Goal: Task Accomplishment & Management: Complete application form

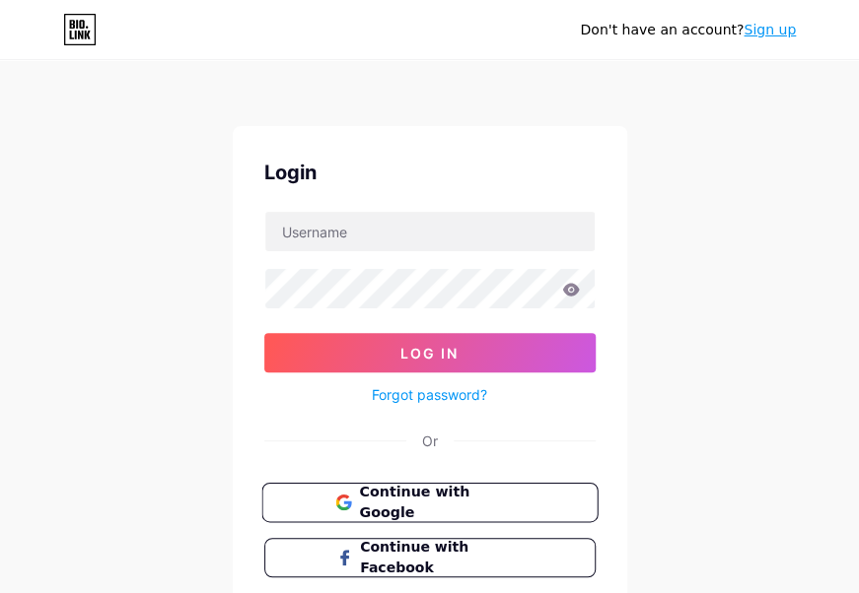
click at [478, 505] on span "Continue with Google" at bounding box center [441, 503] width 165 height 42
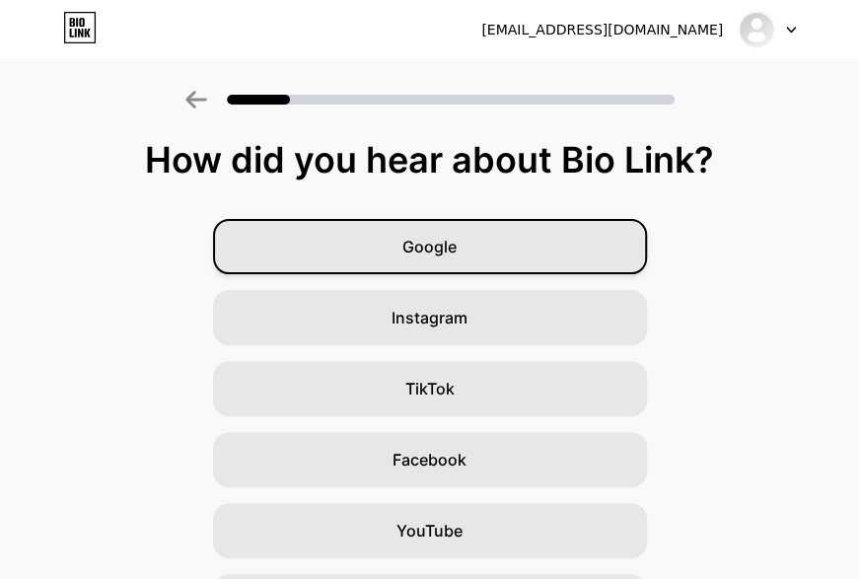
click at [475, 258] on div "Google" at bounding box center [430, 246] width 434 height 55
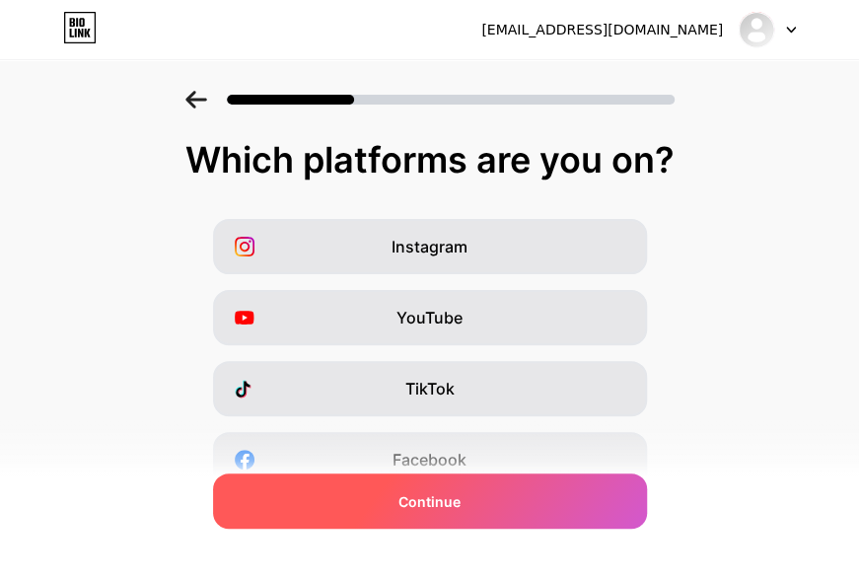
click at [469, 509] on div "Continue" at bounding box center [430, 500] width 434 height 55
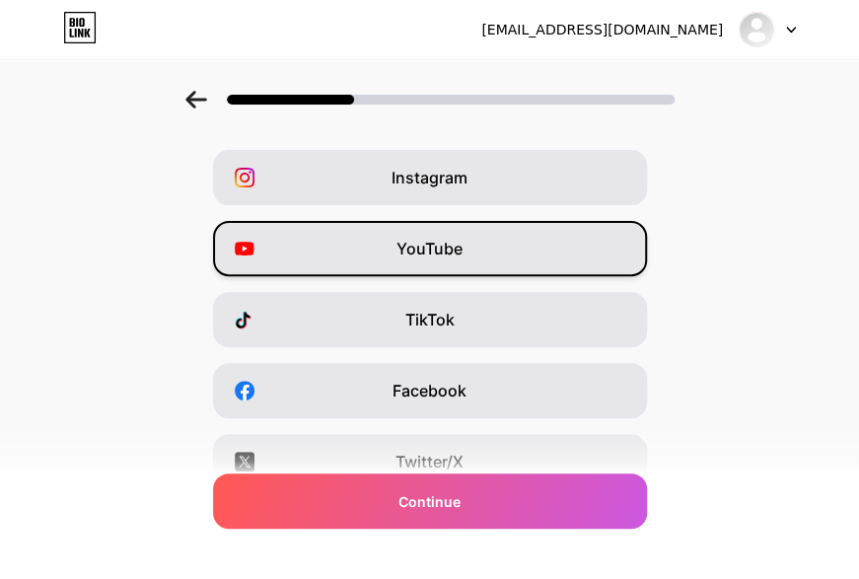
scroll to position [99, 0]
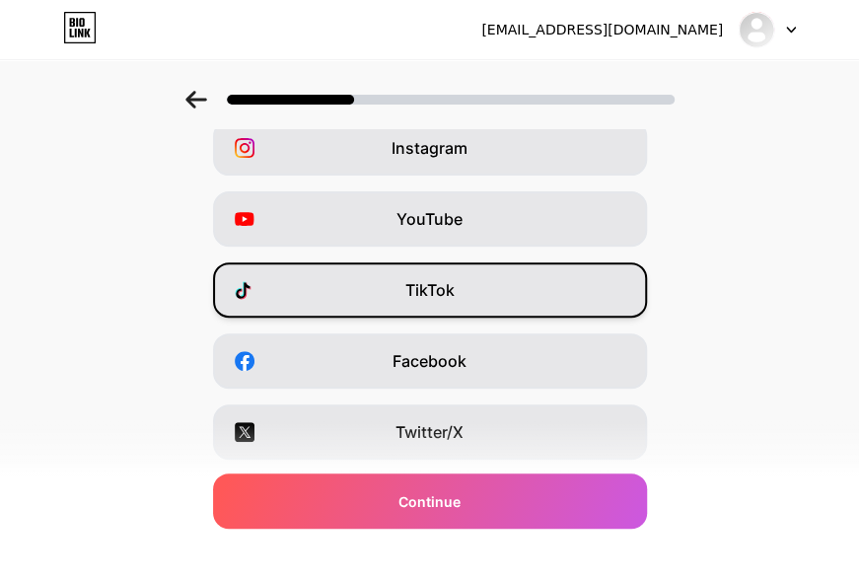
click at [448, 295] on span "TikTok" at bounding box center [429, 290] width 49 height 24
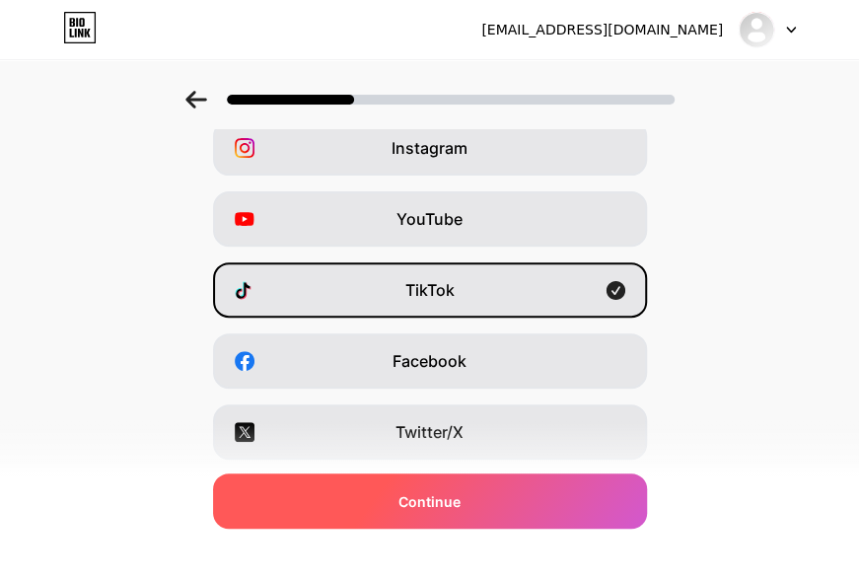
click at [492, 507] on div "Continue" at bounding box center [430, 500] width 434 height 55
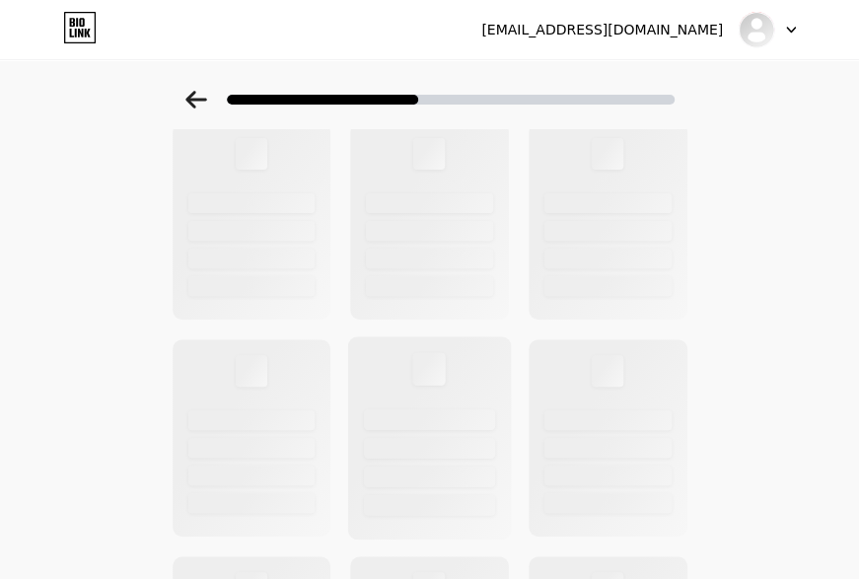
scroll to position [0, 0]
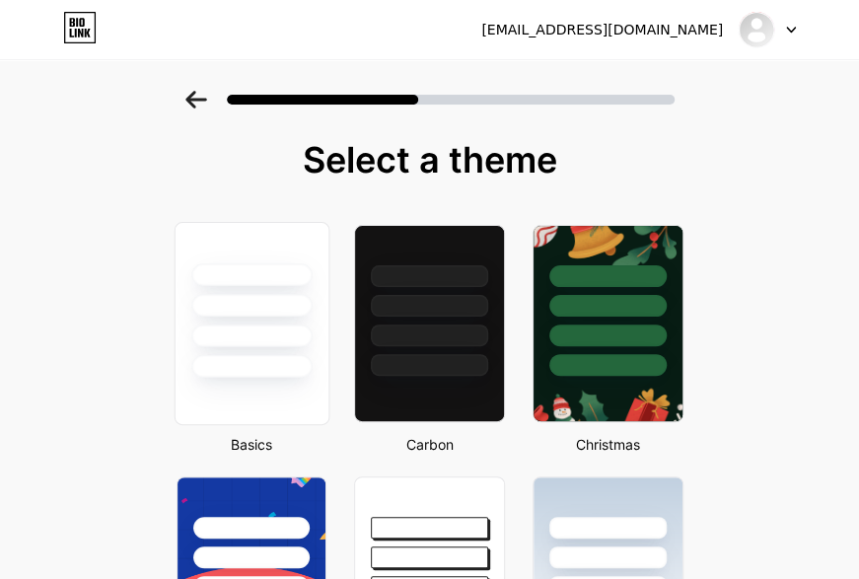
click at [294, 357] on div at bounding box center [251, 366] width 120 height 23
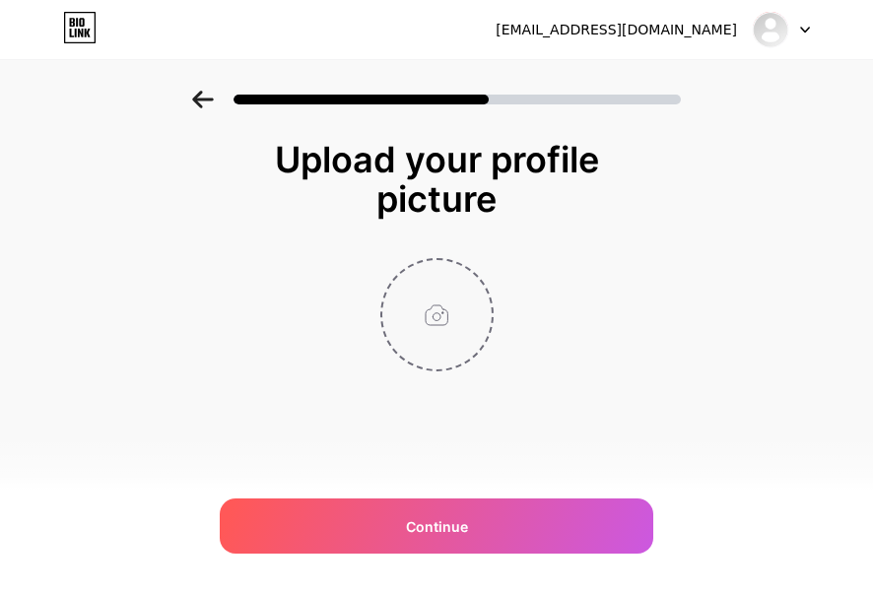
click at [427, 340] on input "file" at bounding box center [437, 314] width 109 height 109
type input "C:\fakepath\poto profil.png"
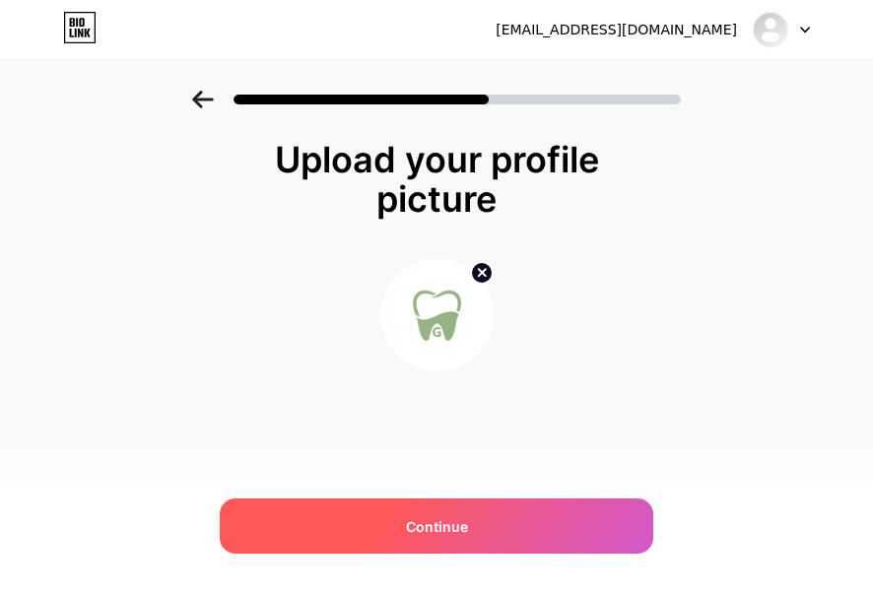
click at [461, 530] on span "Continue" at bounding box center [437, 527] width 62 height 21
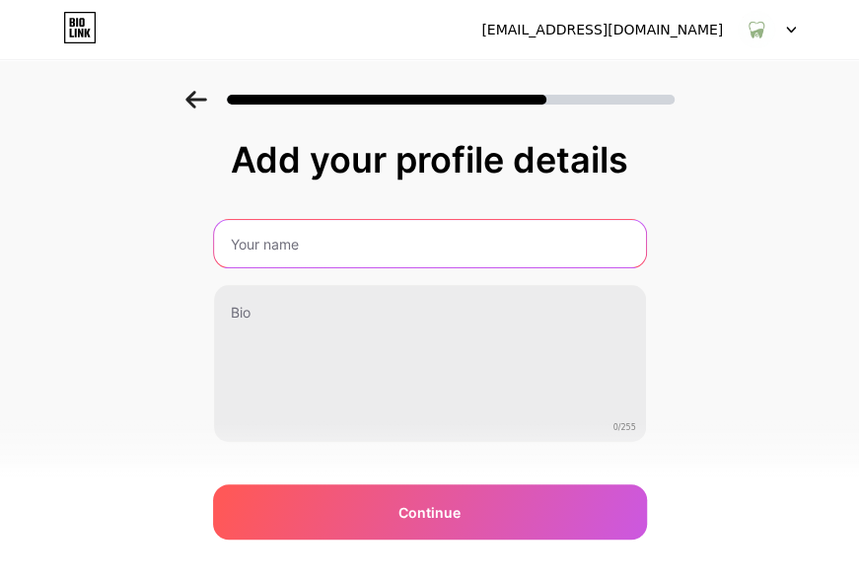
click at [361, 254] on input "text" at bounding box center [430, 243] width 432 height 47
type input "gumcareguide"
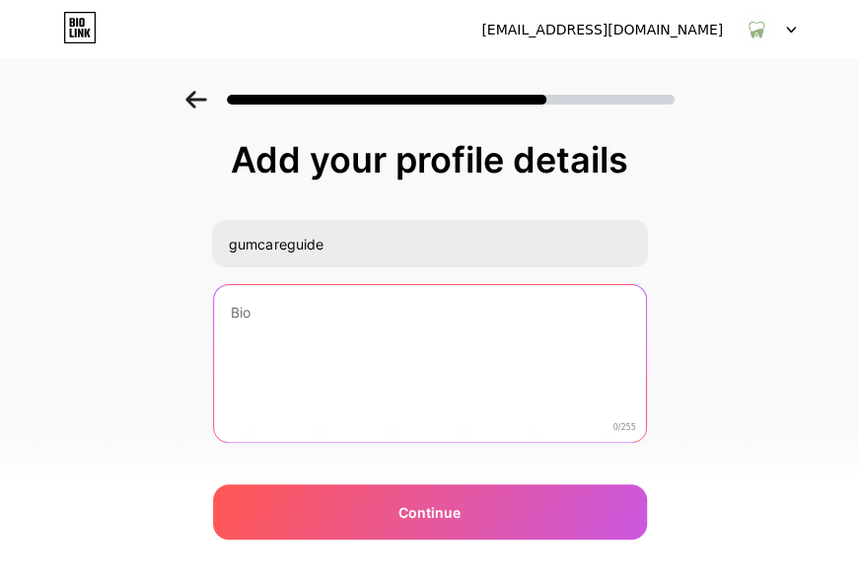
click at [349, 327] on textarea at bounding box center [430, 364] width 432 height 159
paste textarea "Better gums in 7 minutes a day. Real tips, simple routines."
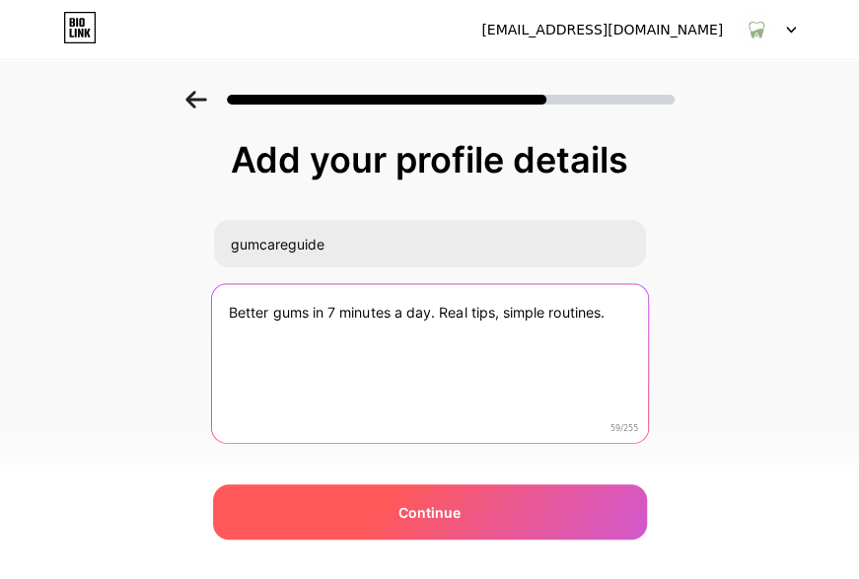
type textarea "Better gums in 7 minutes a day. Real tips, simple routines."
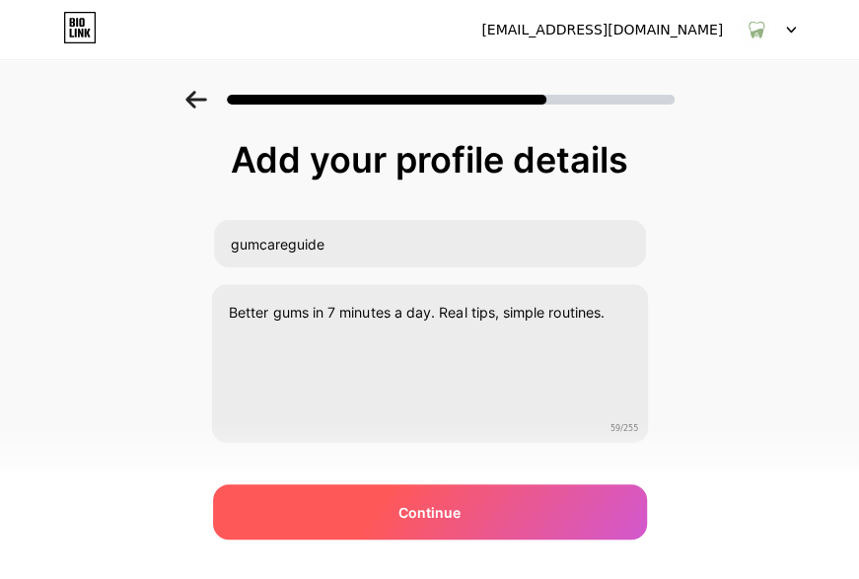
click at [428, 538] on div "Continue" at bounding box center [430, 511] width 434 height 55
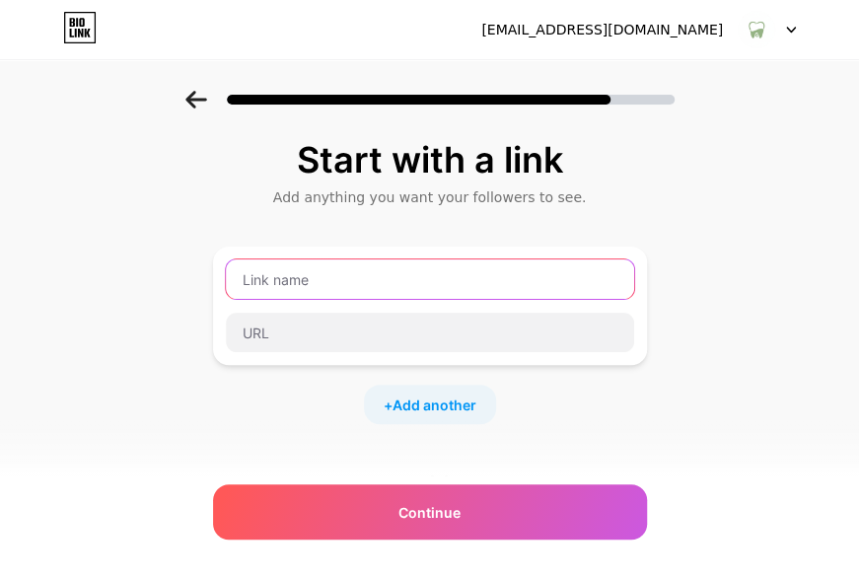
click at [400, 286] on input "text" at bounding box center [430, 278] width 408 height 39
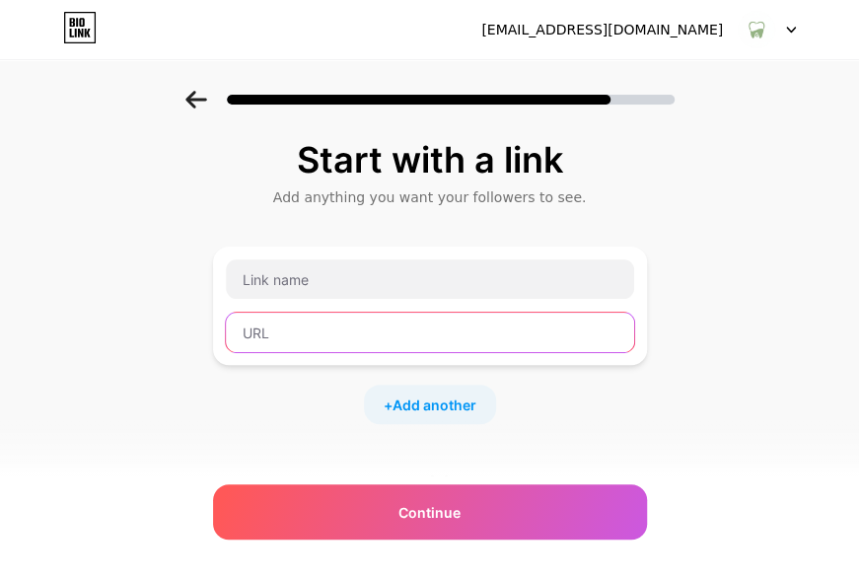
click at [315, 334] on input "text" at bounding box center [430, 332] width 408 height 39
paste input "[URL][DOMAIN_NAME]"
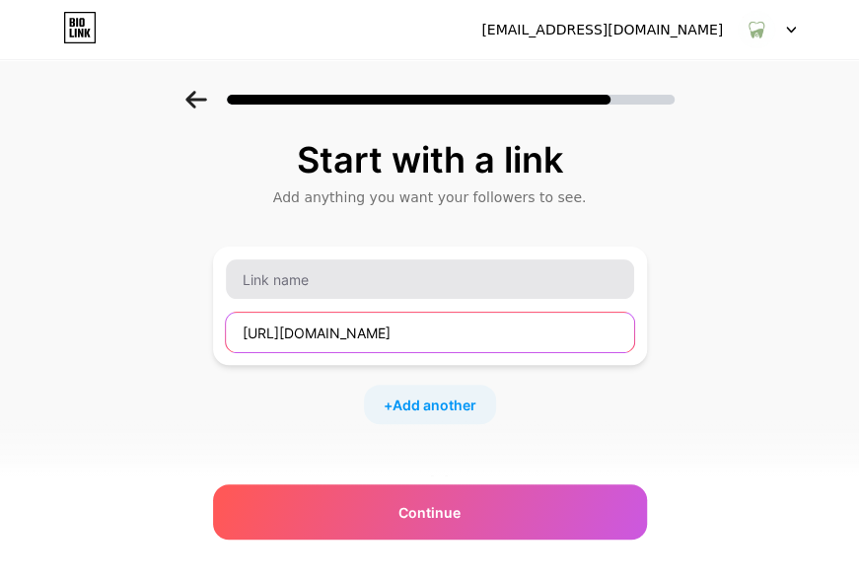
type input "[URL][DOMAIN_NAME]"
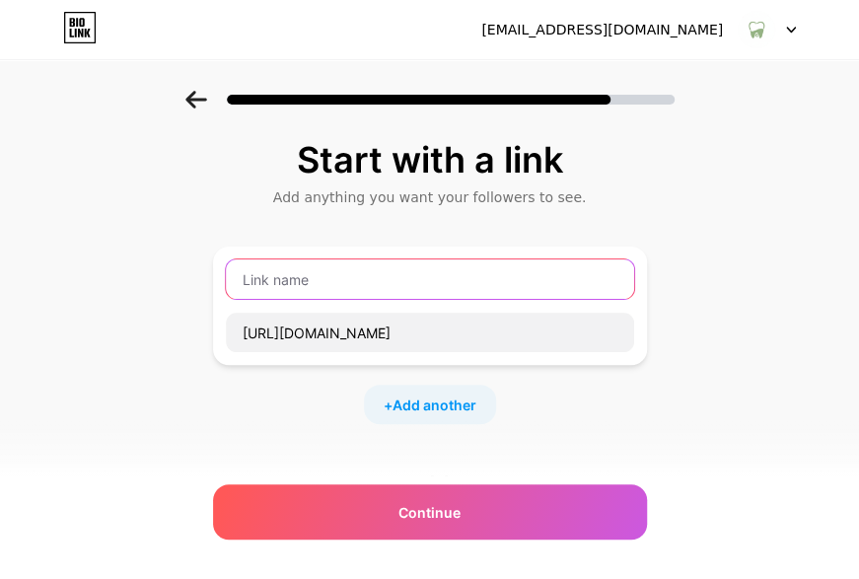
click at [329, 294] on input "text" at bounding box center [430, 278] width 408 height 39
type input "prodentim"
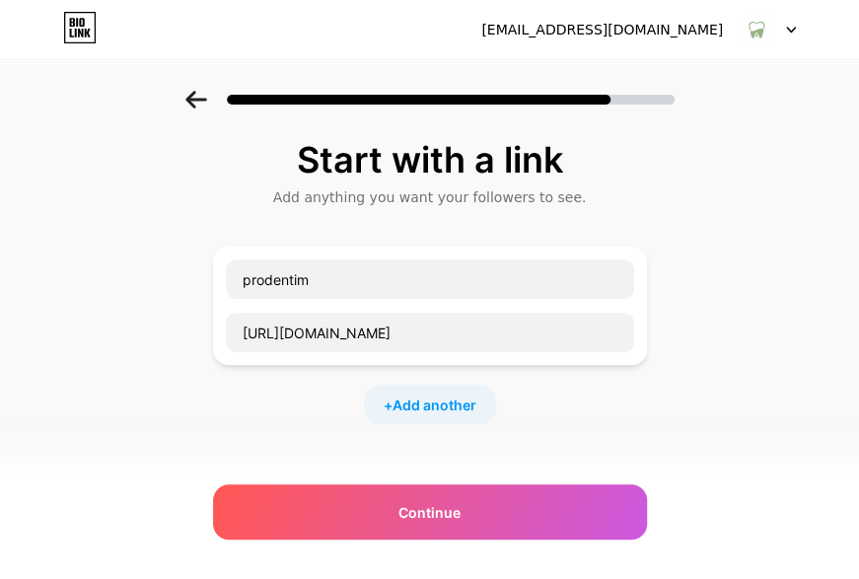
click at [373, 213] on div "Start with a link Add anything you want your followers to see. prodentim [URL][…" at bounding box center [430, 412] width 434 height 545
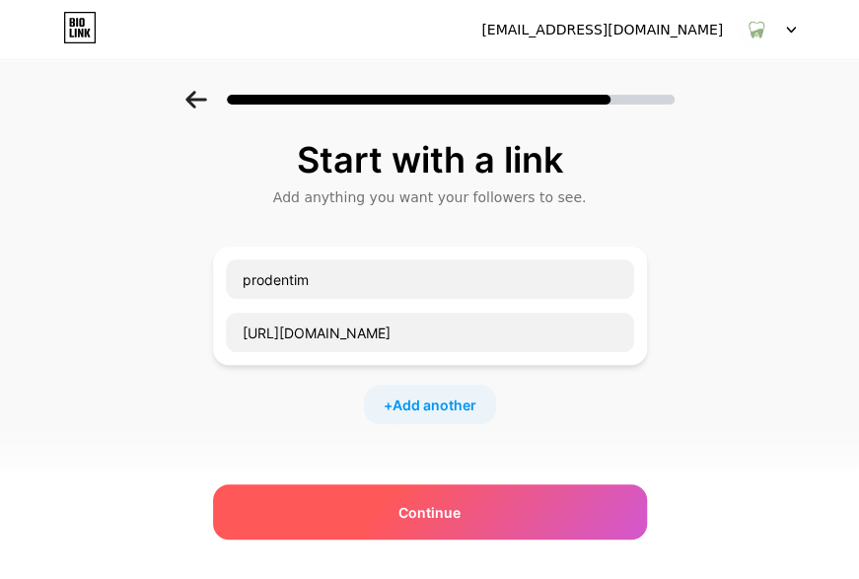
click at [453, 512] on span "Continue" at bounding box center [429, 512] width 62 height 21
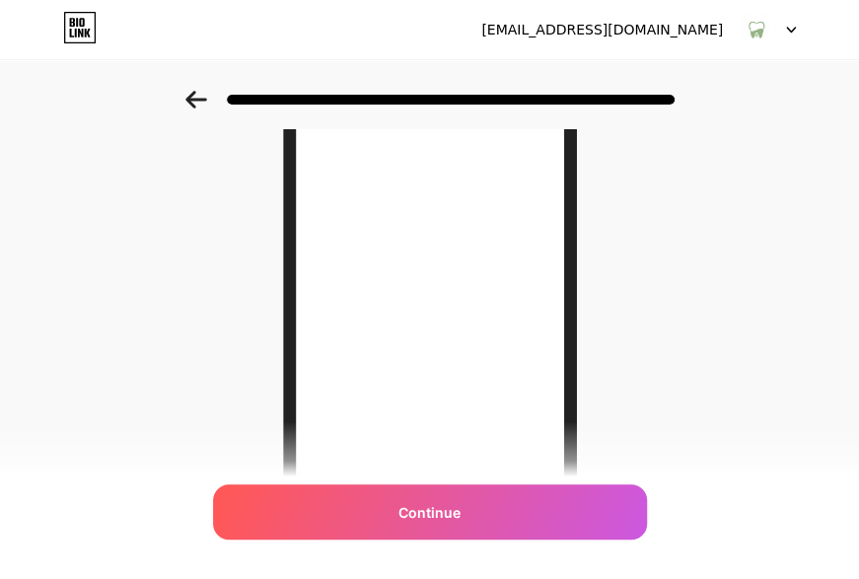
scroll to position [394, 0]
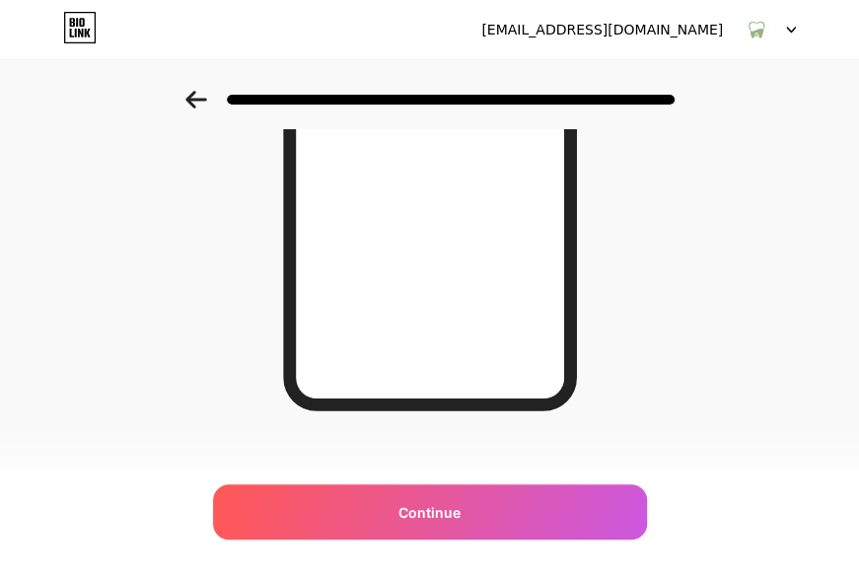
click at [204, 96] on icon at bounding box center [196, 100] width 22 height 18
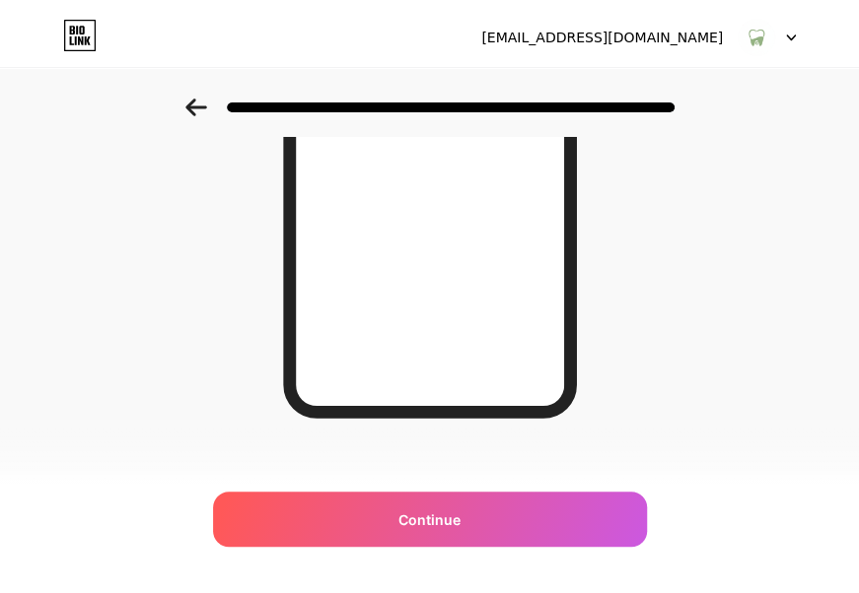
scroll to position [0, 0]
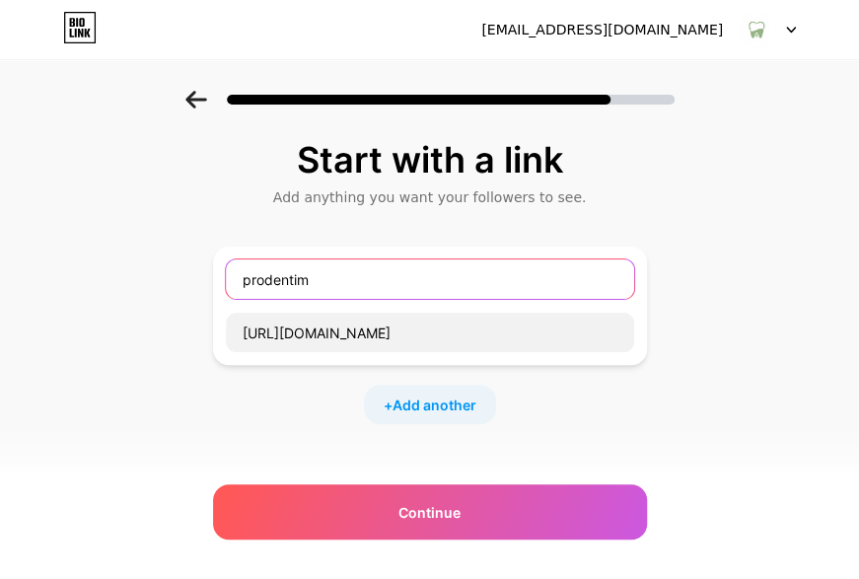
drag, startPoint x: 256, startPoint y: 282, endPoint x: 243, endPoint y: 280, distance: 13.9
click at [243, 280] on input "prodentim" at bounding box center [430, 278] width 408 height 39
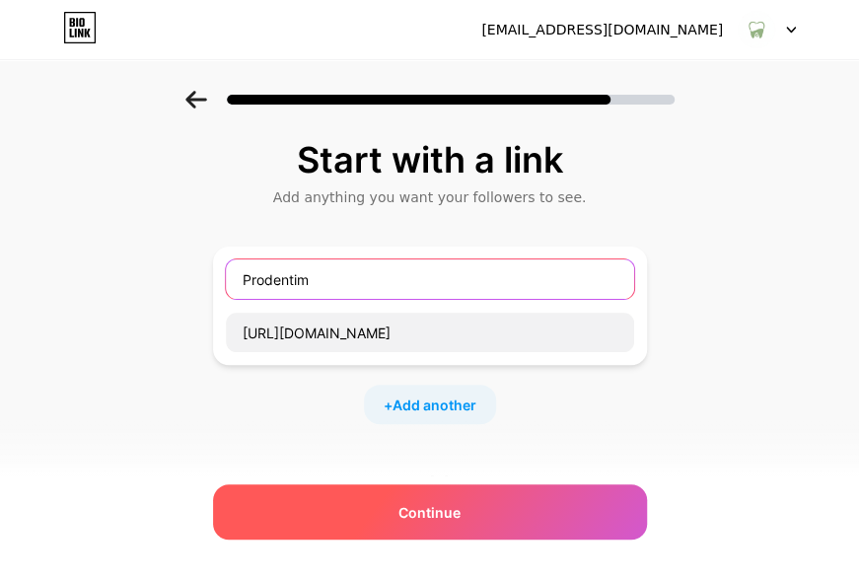
type input "Prodentim"
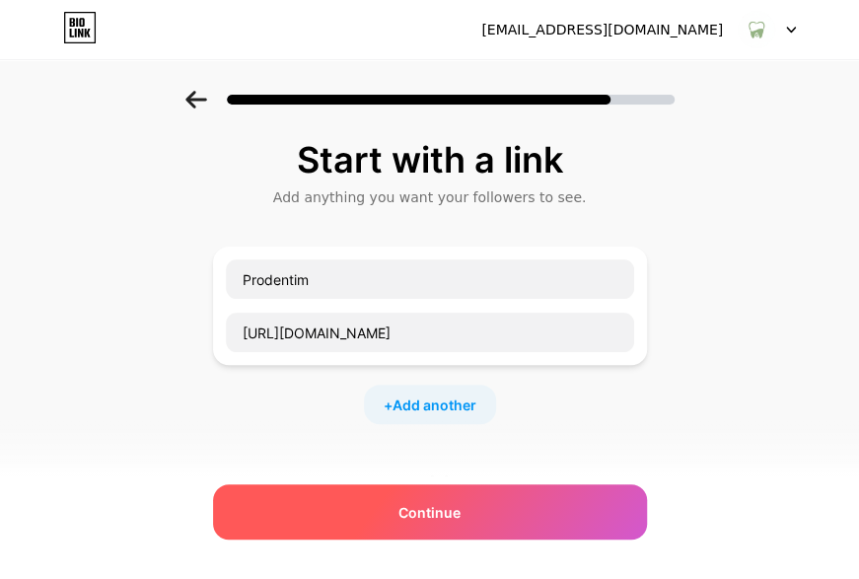
click at [436, 523] on div "Continue" at bounding box center [430, 511] width 434 height 55
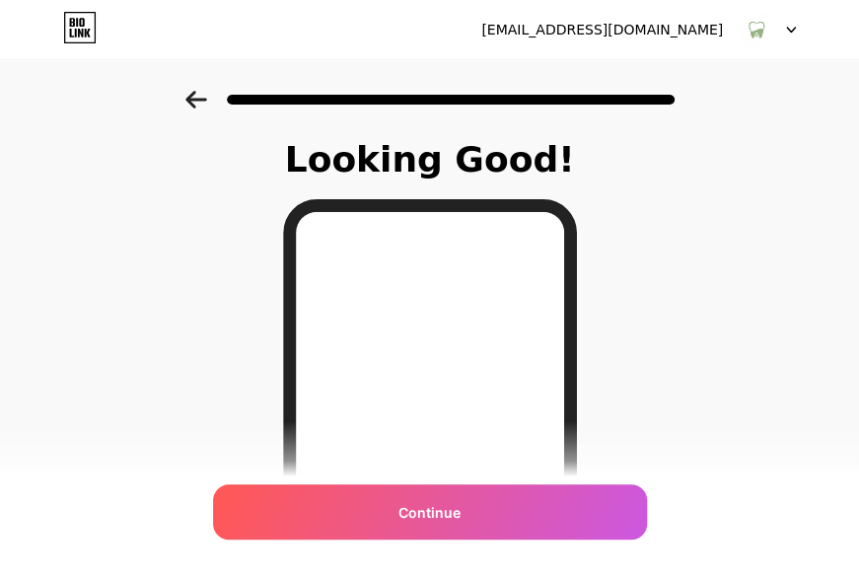
click at [436, 523] on div "Continue" at bounding box center [430, 511] width 434 height 55
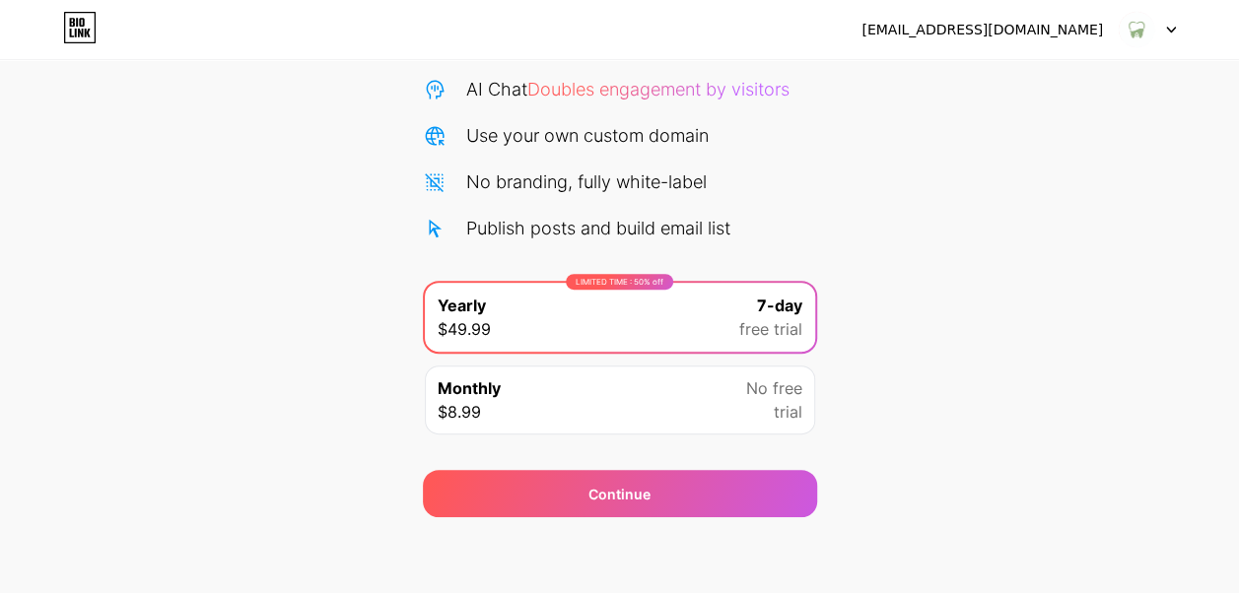
scroll to position [199, 0]
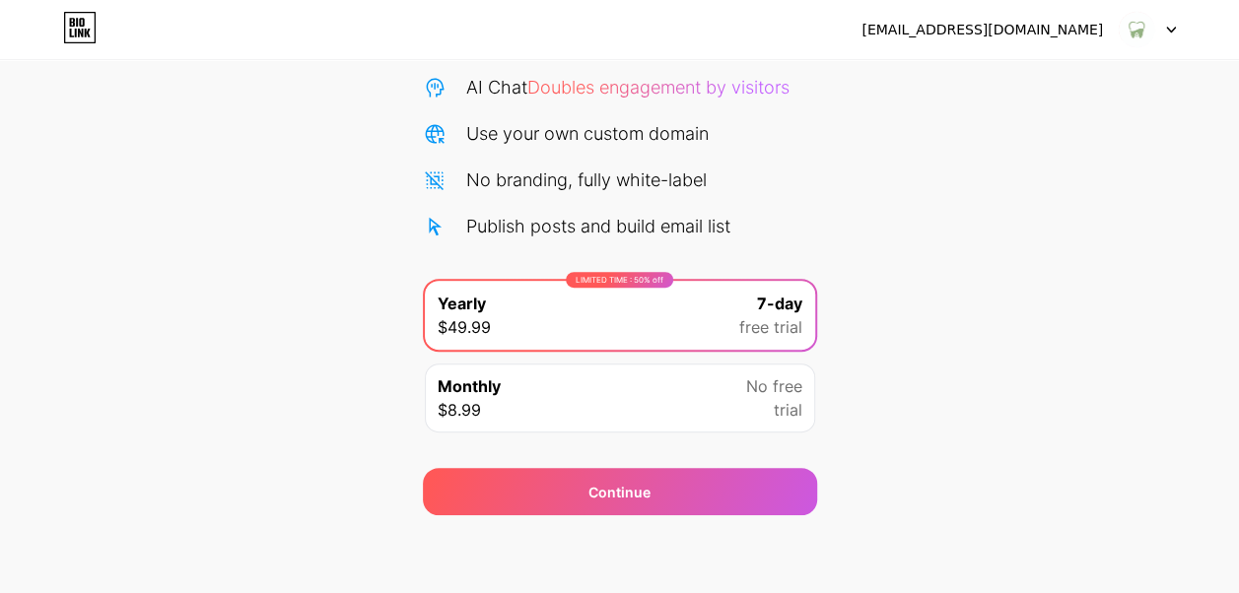
click at [666, 390] on div "Monthly $8.99 No free trial" at bounding box center [620, 398] width 390 height 69
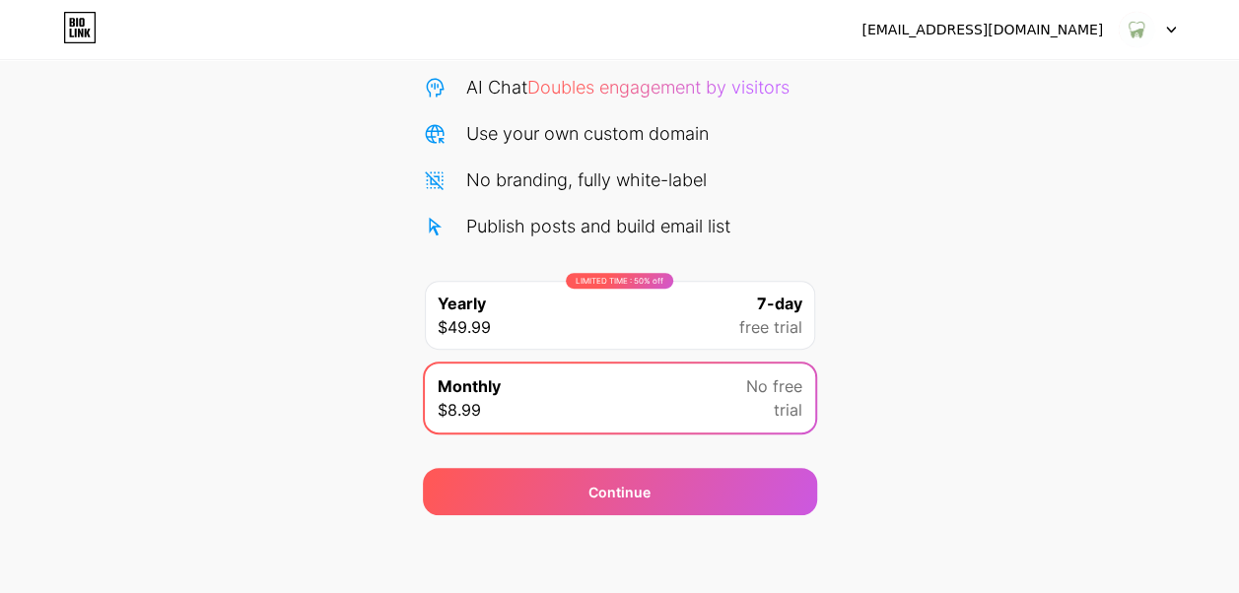
click at [706, 318] on div "LIMITED TIME : 50% off Yearly $49.99 7-day free trial" at bounding box center [620, 315] width 390 height 69
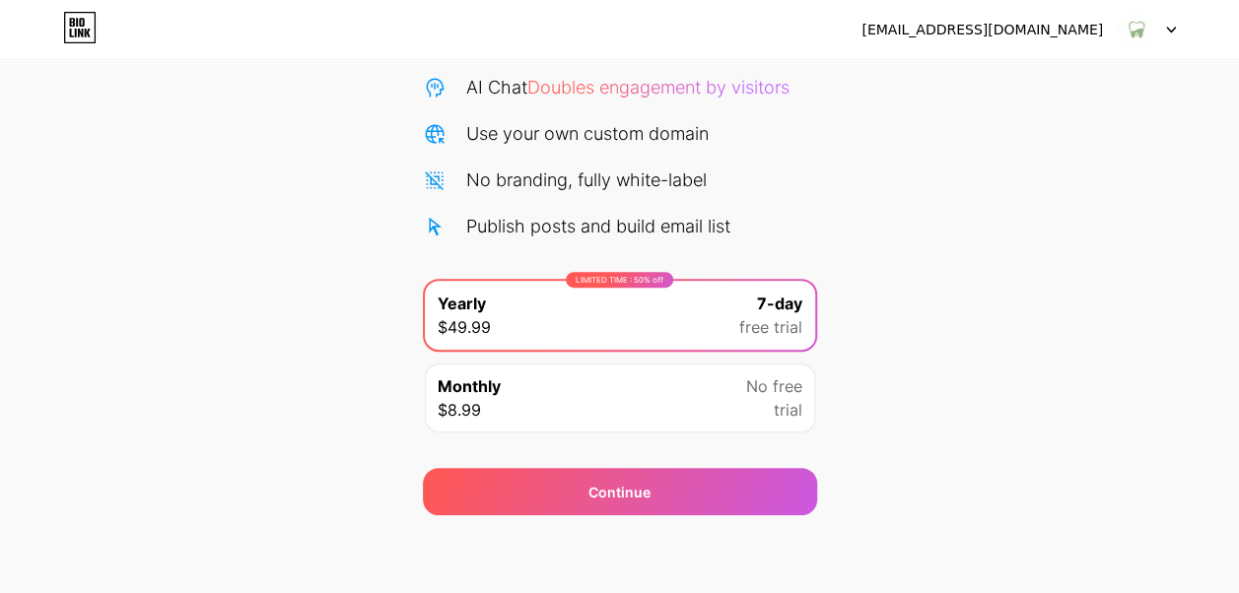
click at [872, 316] on div "Start your 7 day free trial Cancel anytime. We will send you an email 2 days be…" at bounding box center [619, 204] width 1239 height 624
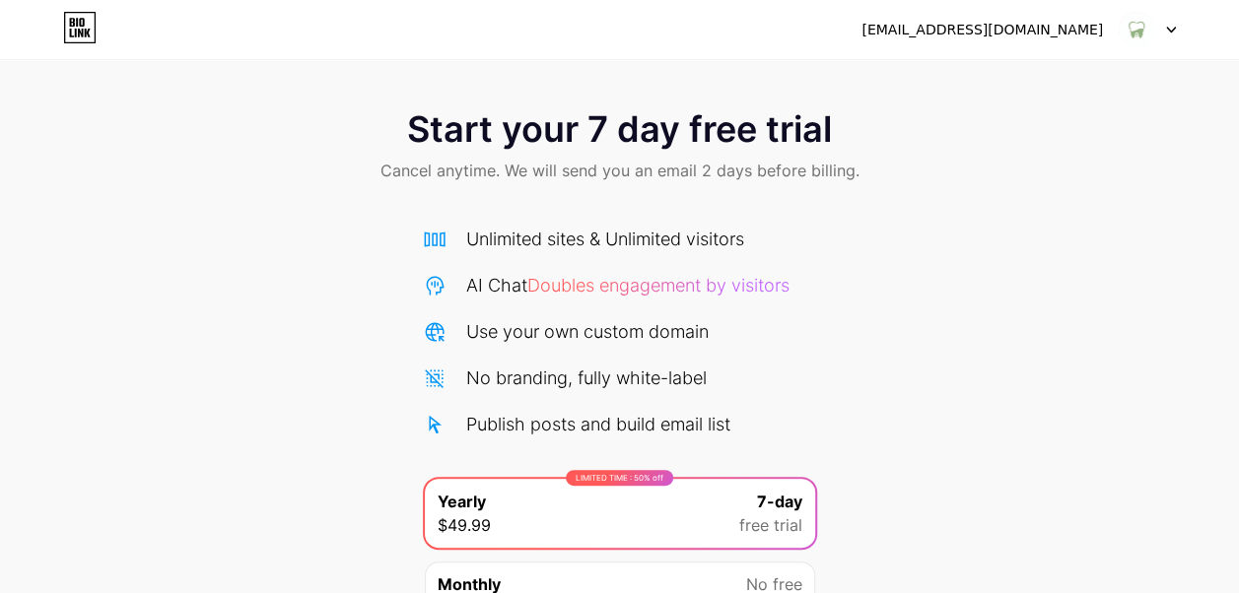
scroll to position [0, 0]
click at [872, 28] on icon at bounding box center [1171, 30] width 10 height 7
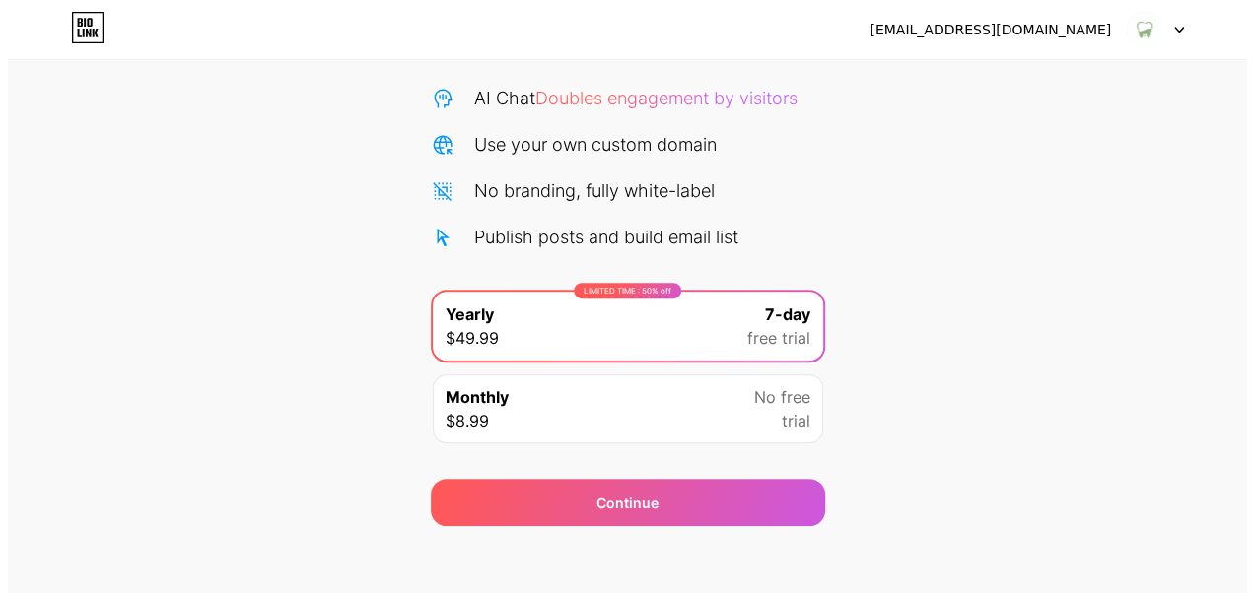
scroll to position [199, 0]
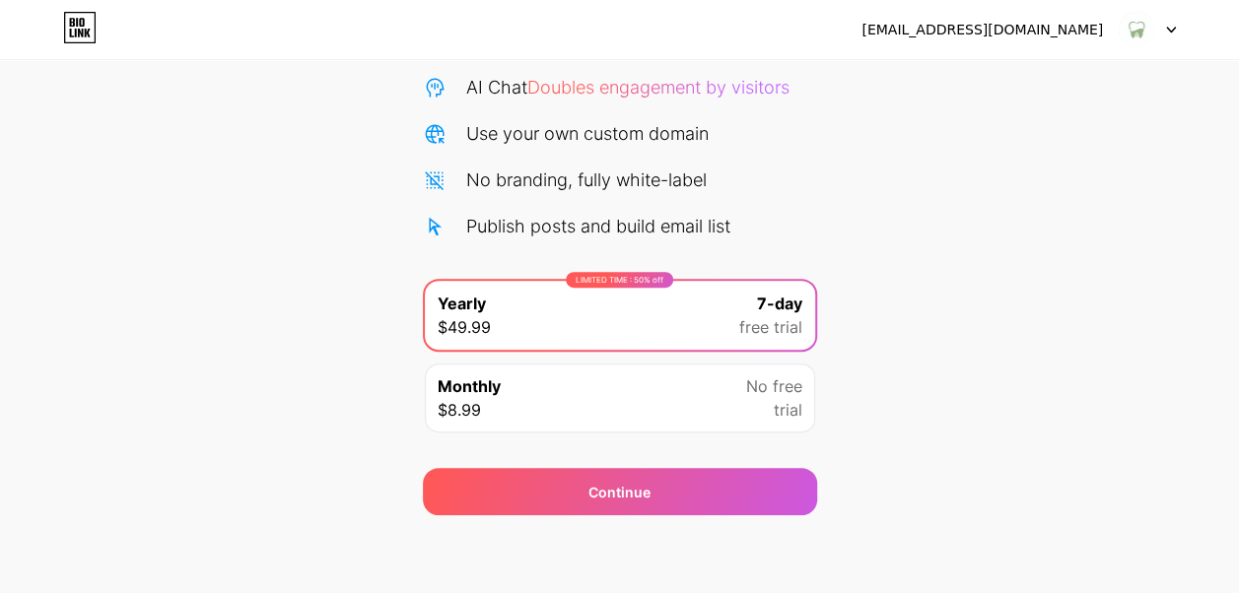
click at [730, 390] on div "Monthly $8.99 No free trial" at bounding box center [620, 398] width 390 height 69
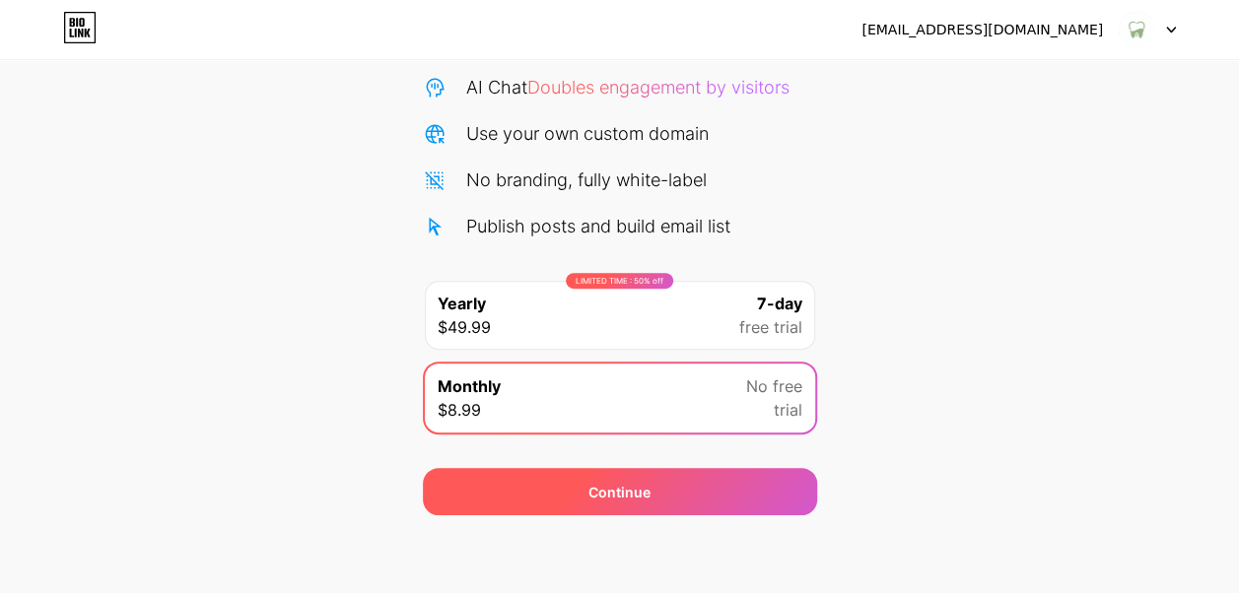
click at [704, 475] on div "Continue" at bounding box center [620, 491] width 394 height 47
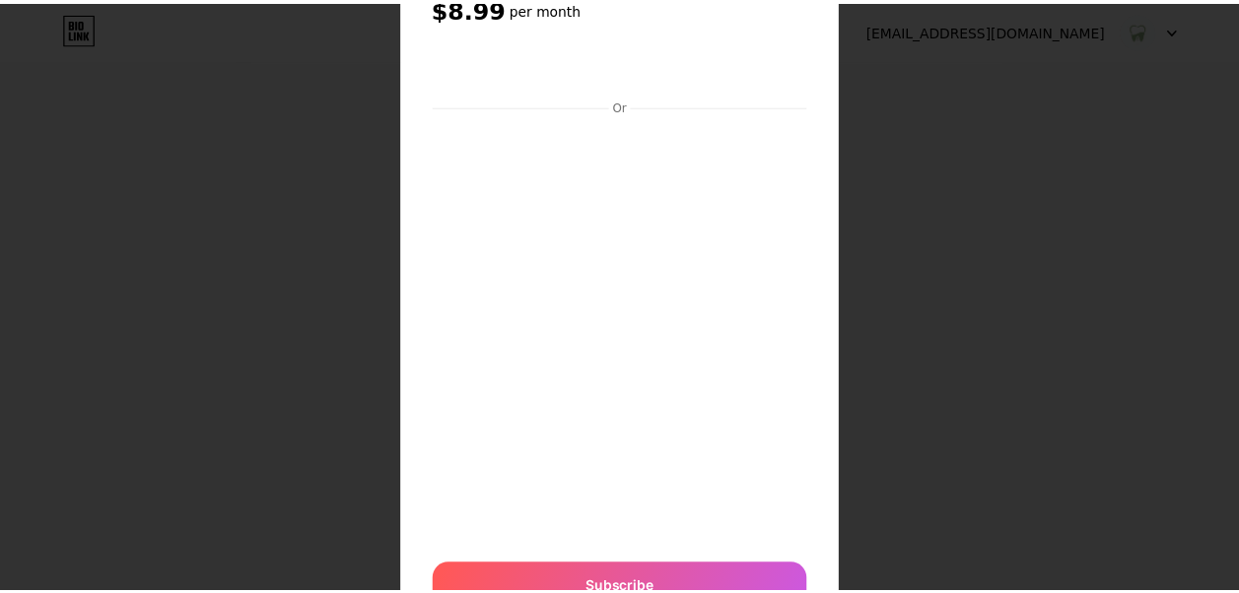
scroll to position [0, 0]
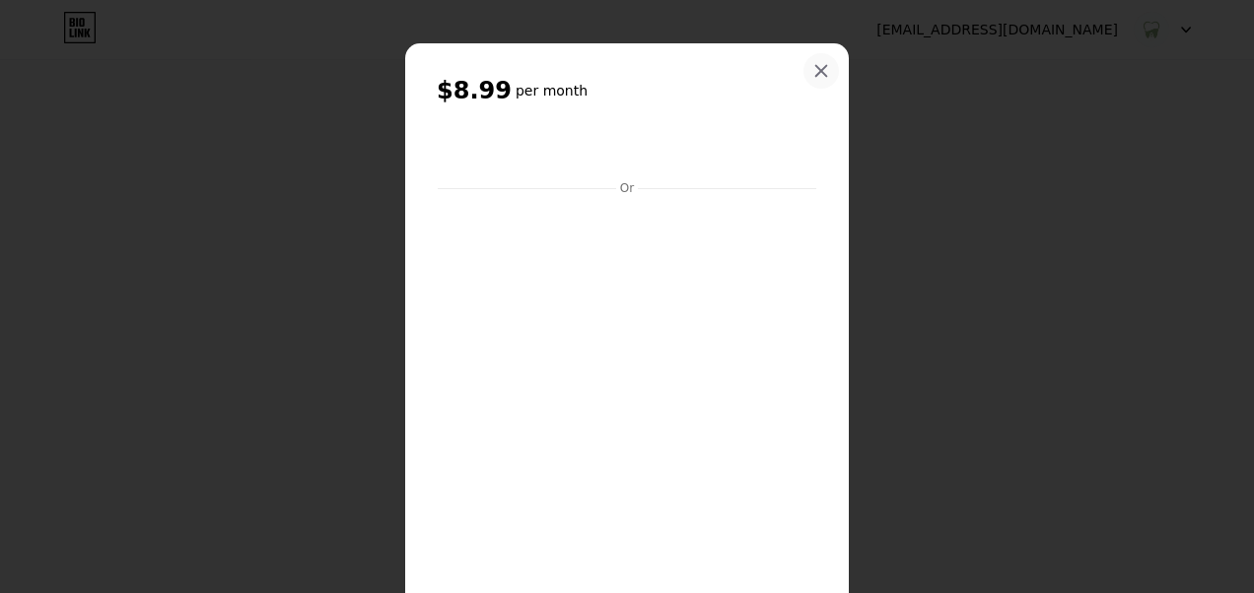
click at [813, 65] on icon at bounding box center [821, 71] width 16 height 16
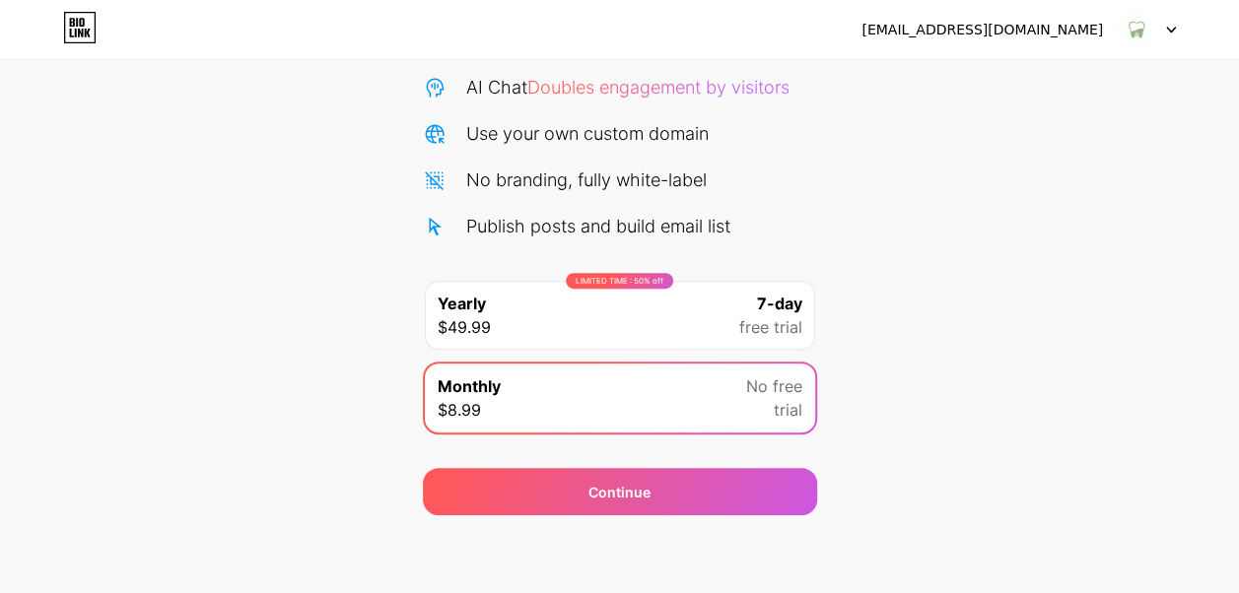
click at [34, 23] on div "[EMAIL_ADDRESS][DOMAIN_NAME] Logout" at bounding box center [619, 29] width 1239 height 35
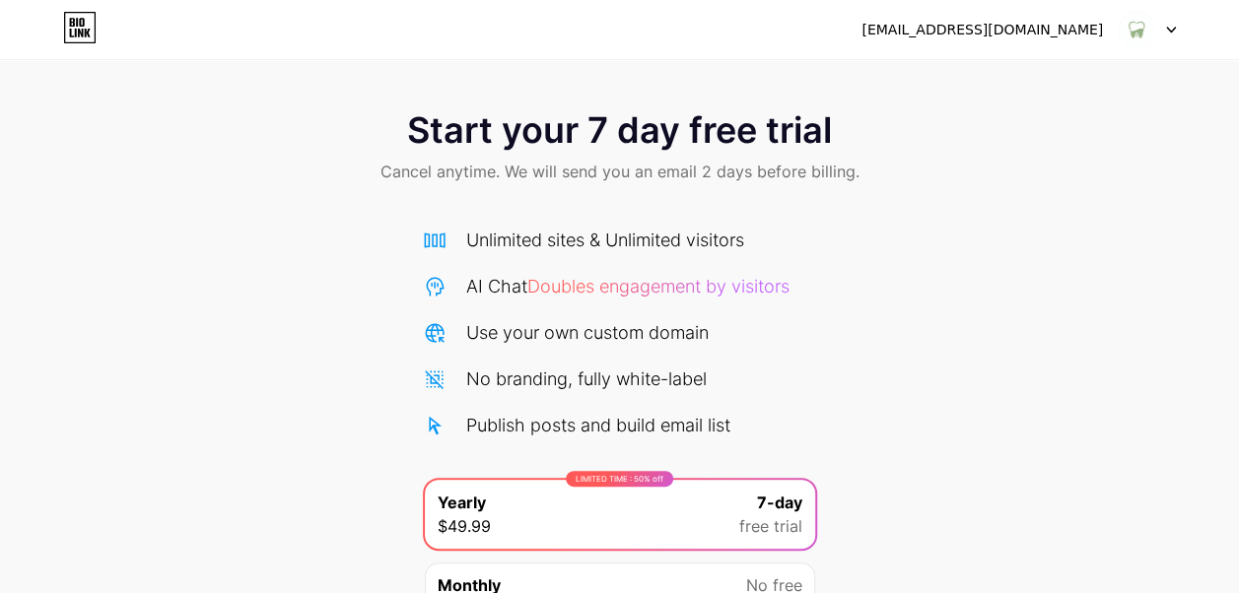
click at [1171, 30] on icon at bounding box center [1171, 30] width 8 height 5
click at [962, 78] on li "Logout" at bounding box center [1053, 80] width 244 height 53
